Goal: Information Seeking & Learning: Check status

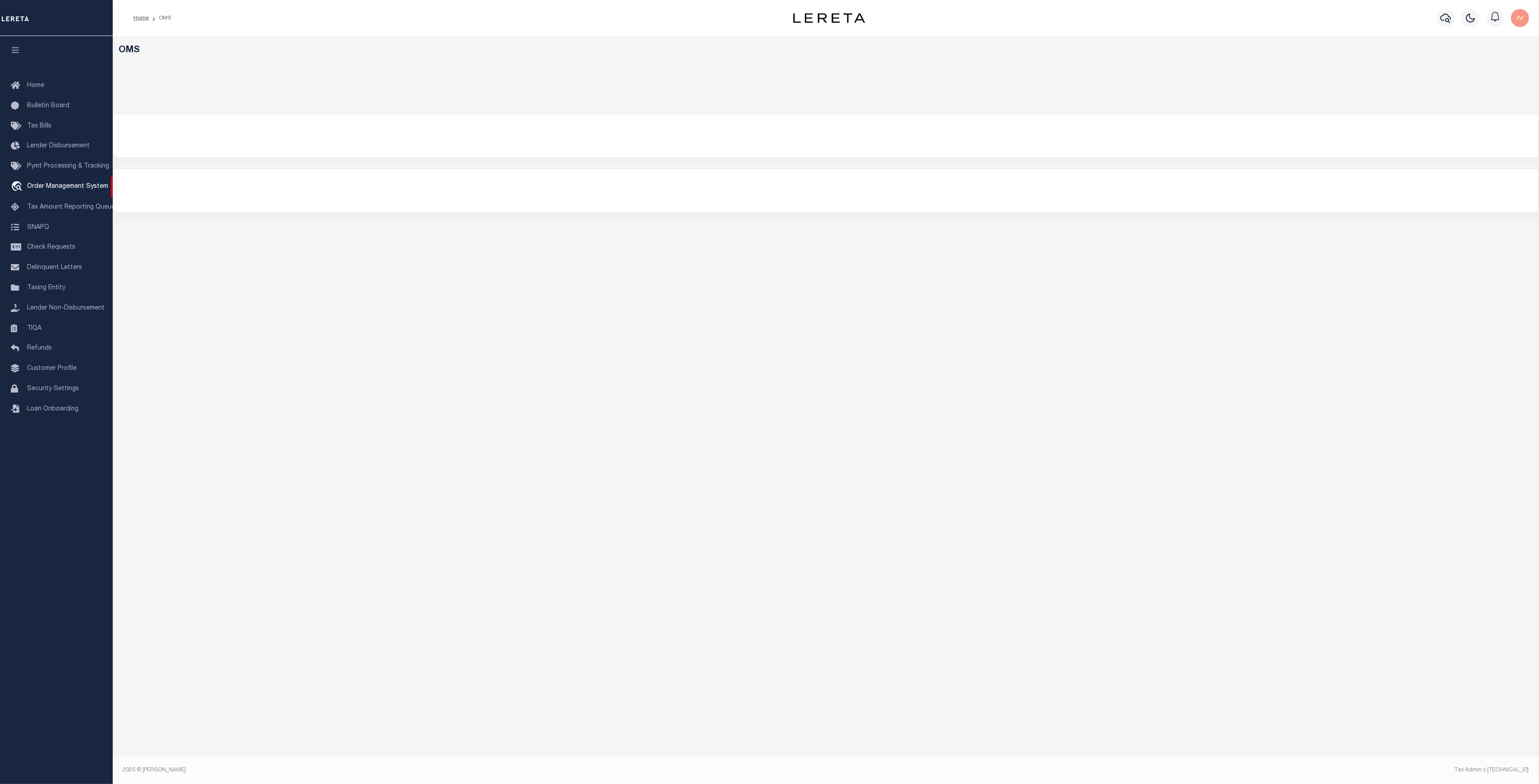
select select "200"
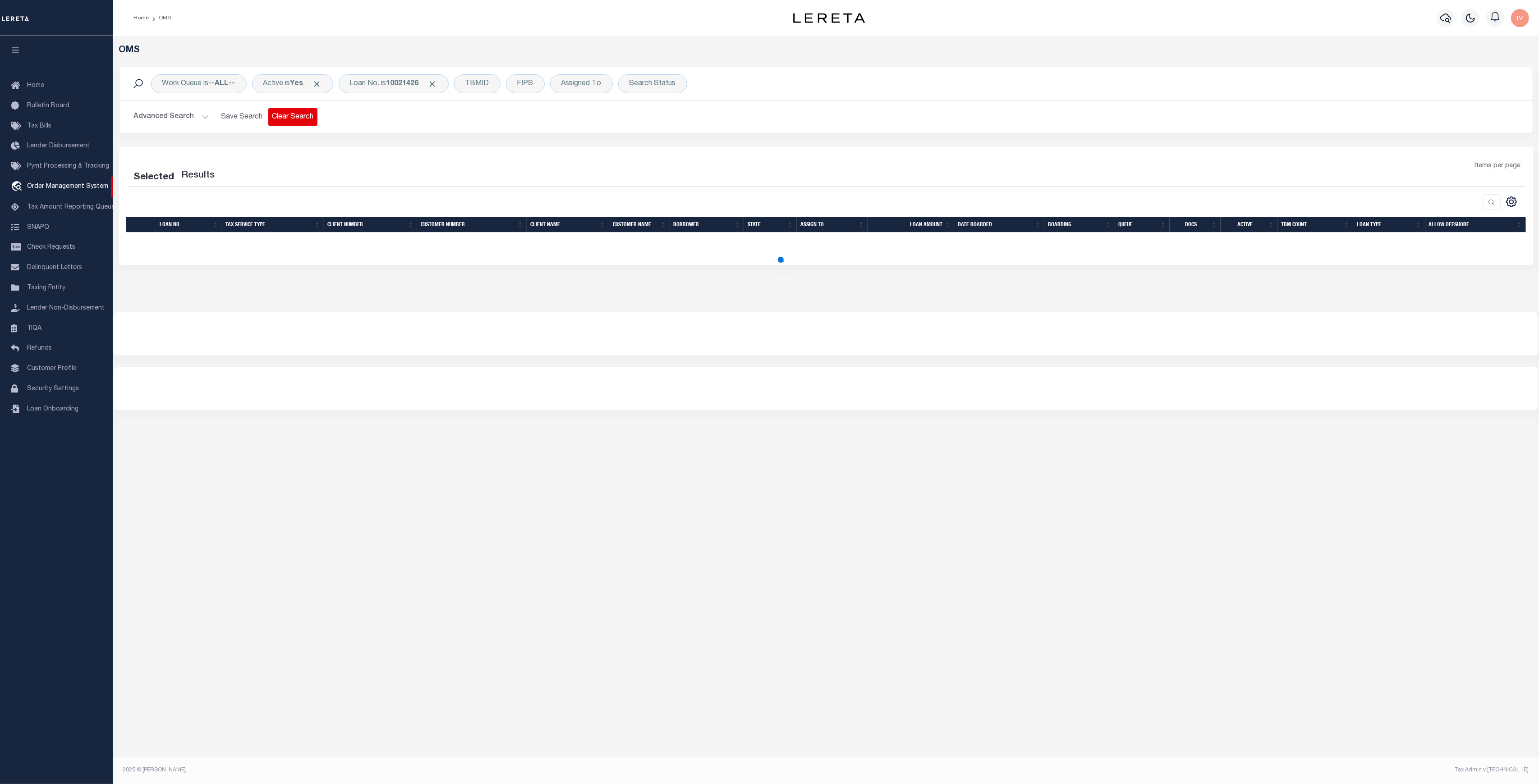
select select "200"
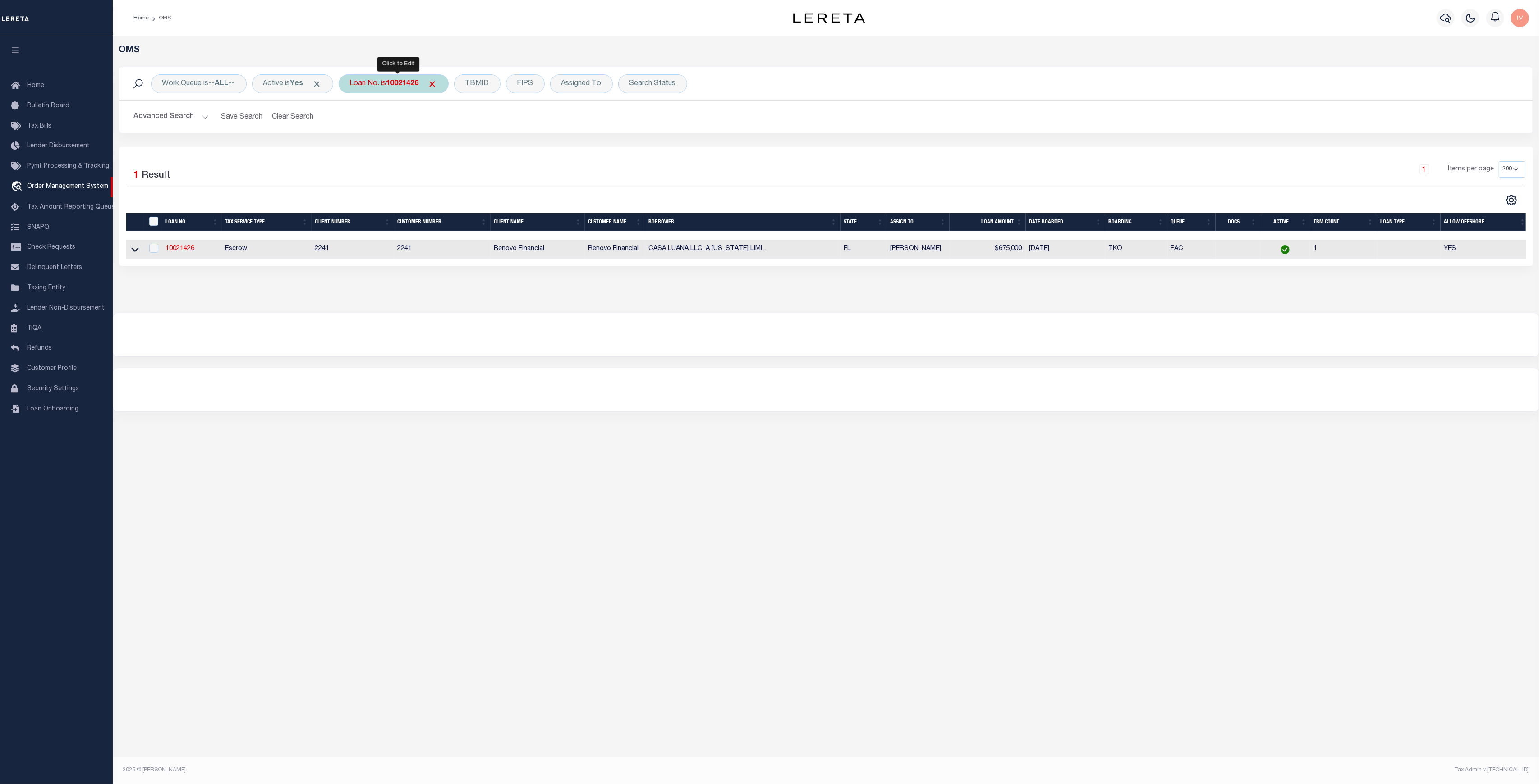
click at [391, 85] on div "Loan No. is 10021426" at bounding box center [394, 84] width 110 height 19
click at [416, 105] on select "Is Contains" at bounding box center [416, 103] width 133 height 17
select select "c"
click at [353, 95] on select "Is Contains" at bounding box center [416, 103] width 133 height 17
click at [387, 131] on input "10021426" at bounding box center [416, 128] width 133 height 17
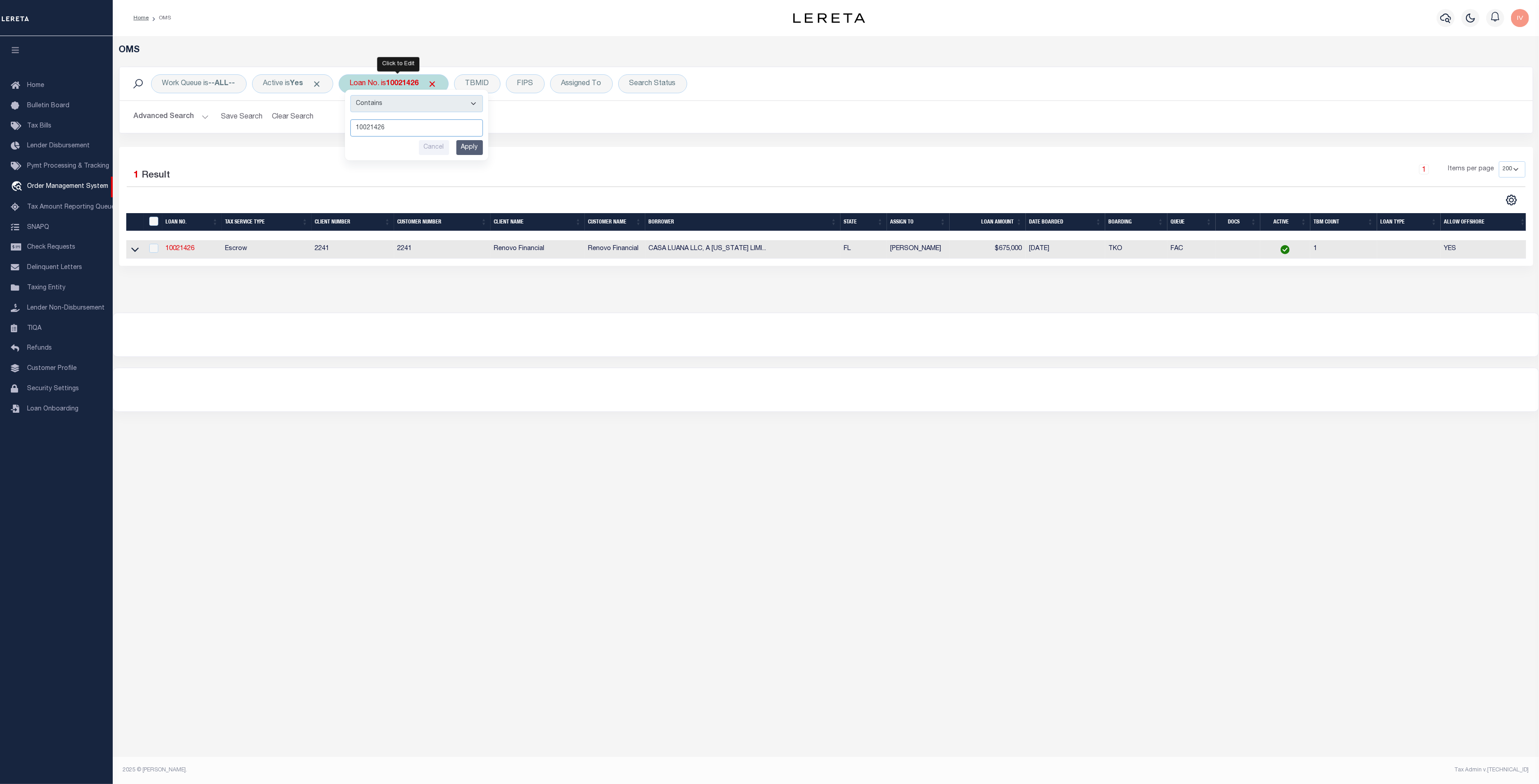
click at [387, 131] on input "10021426" at bounding box center [416, 128] width 133 height 17
type input "74108520"
click at [476, 150] on input "Apply" at bounding box center [470, 147] width 27 height 15
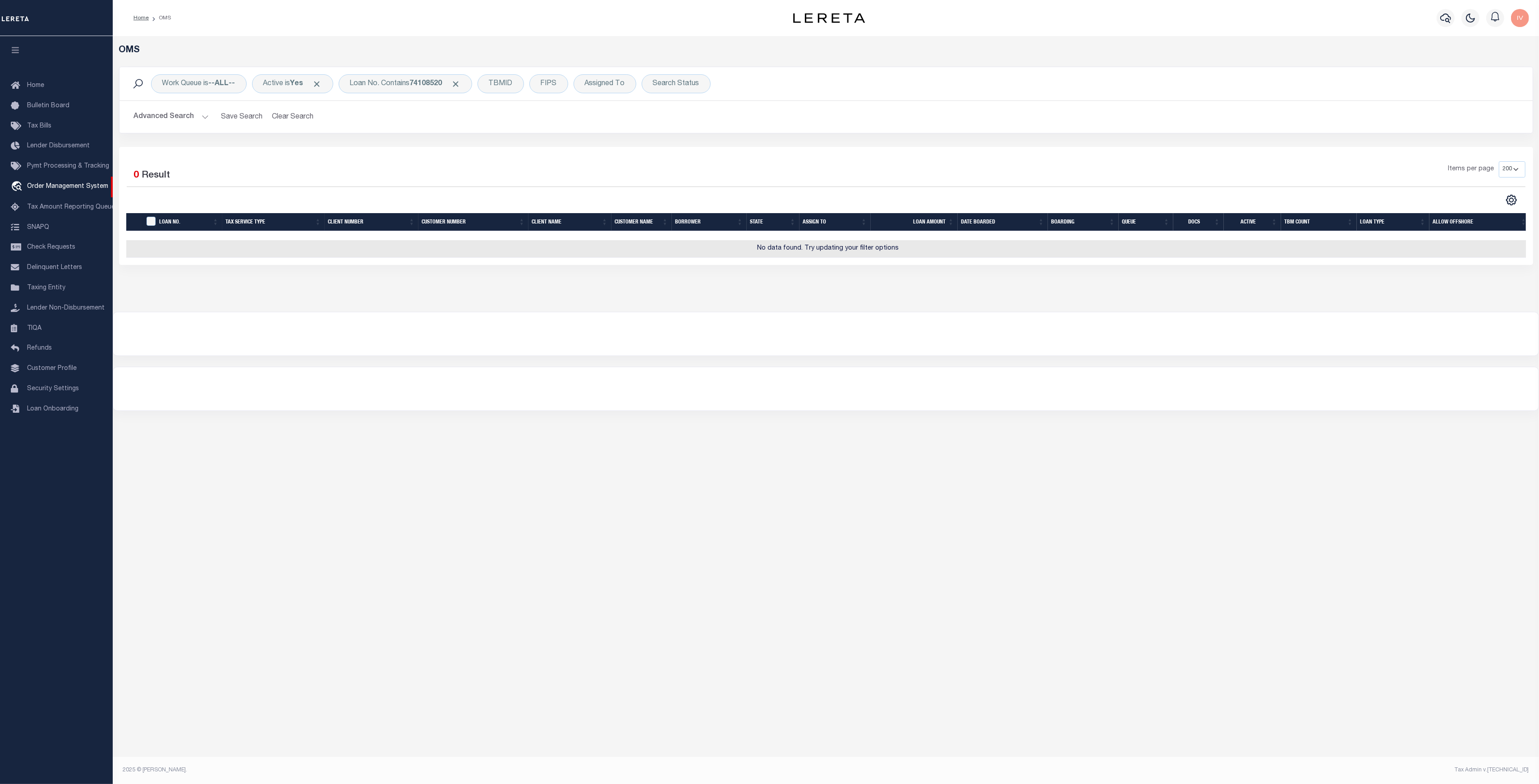
click at [204, 113] on button "Advanced Search" at bounding box center [171, 116] width 75 height 17
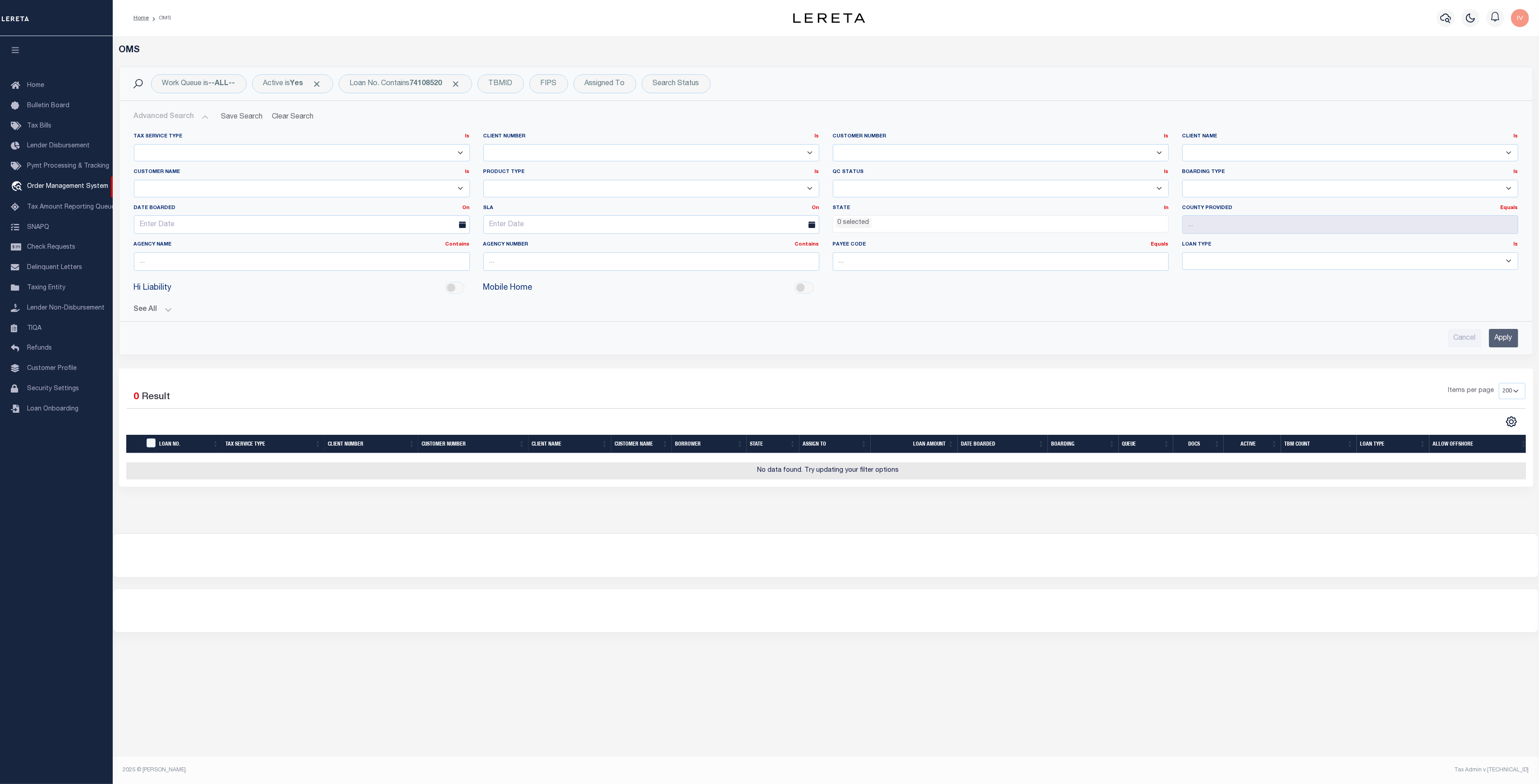
click at [177, 308] on button "See All" at bounding box center [826, 310] width 1384 height 8
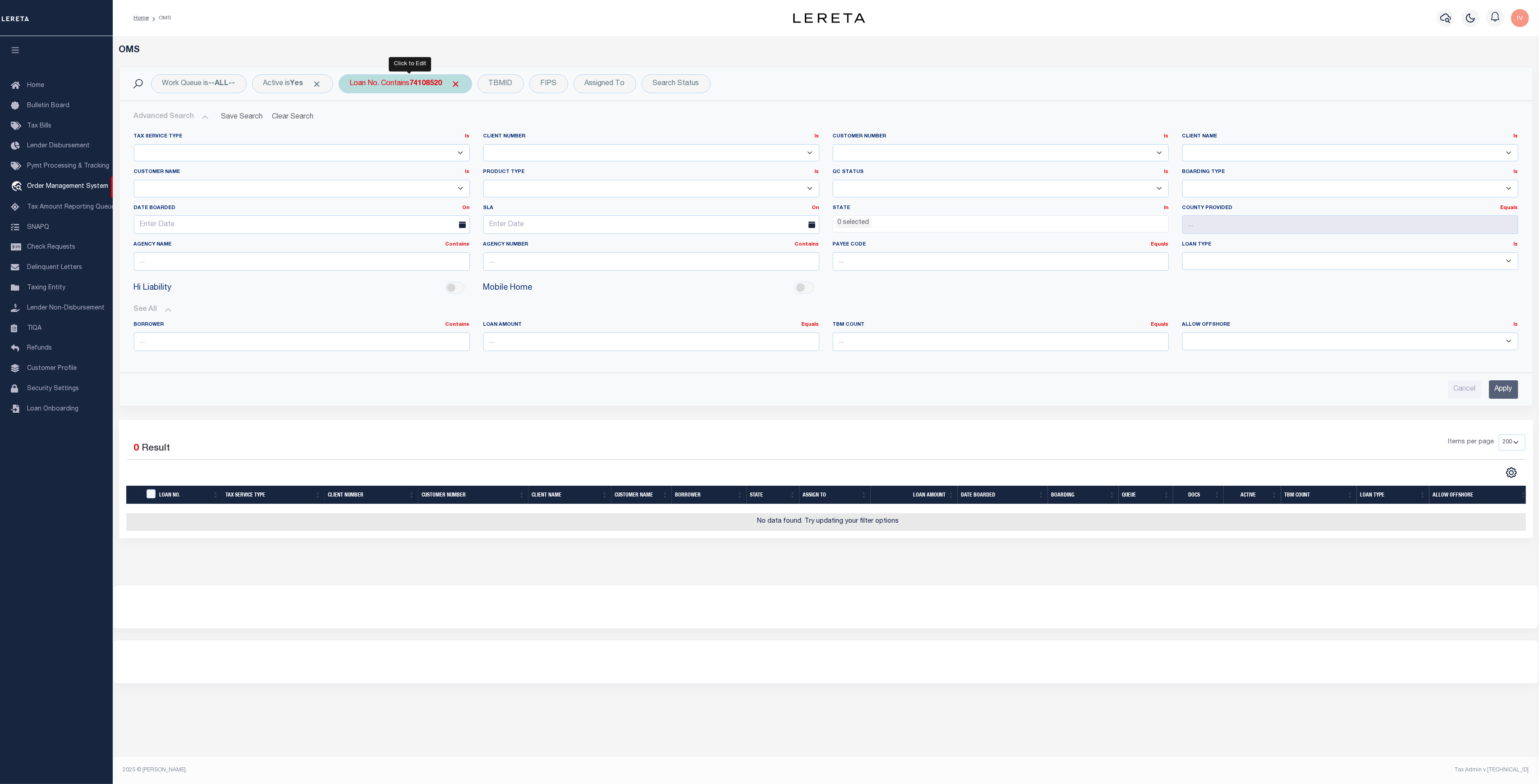
click at [422, 82] on b "74108520" at bounding box center [426, 84] width 32 height 7
type input "741085202"
click at [471, 142] on input "Apply" at bounding box center [470, 147] width 27 height 15
